Goal: Navigation & Orientation: Find specific page/section

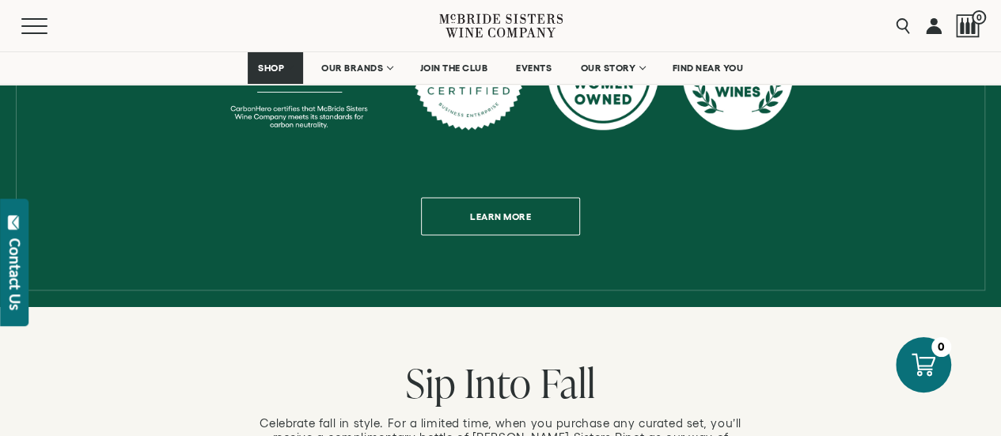
scroll to position [830, 0]
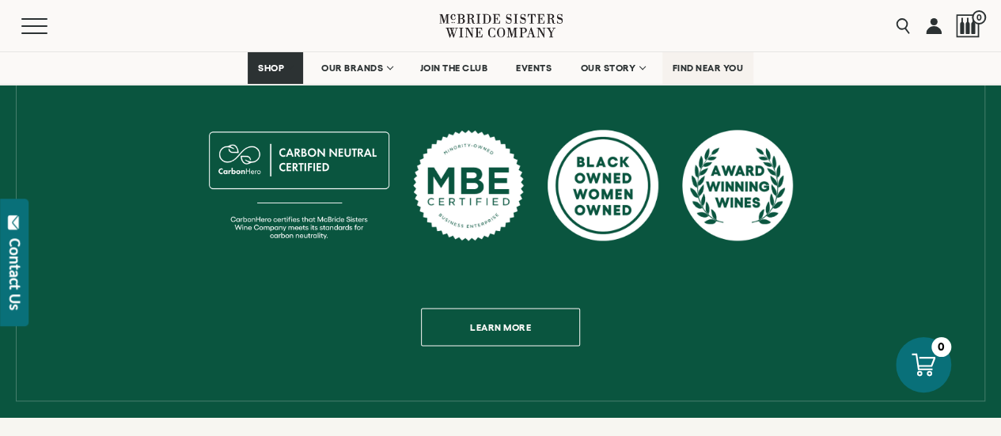
click at [710, 59] on link "FIND NEAR YOU" at bounding box center [708, 68] width 92 height 32
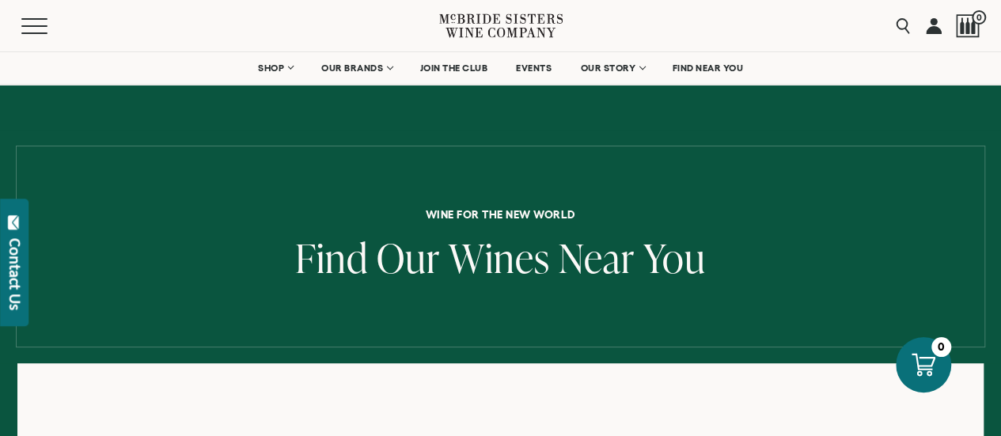
scroll to position [237, 0]
